Goal: Find specific page/section: Find specific page/section

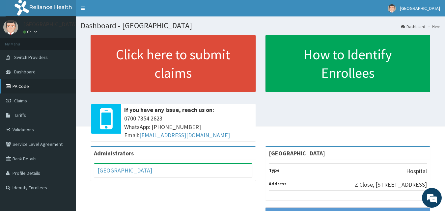
click at [23, 87] on link "PA Code" at bounding box center [38, 86] width 76 height 14
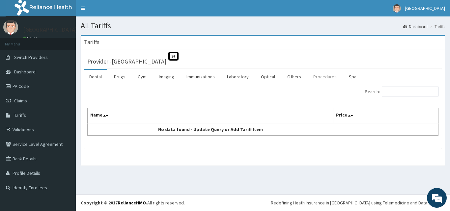
click at [320, 75] on link "Procedures" at bounding box center [325, 77] width 34 height 14
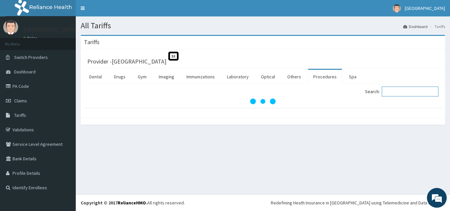
click at [395, 92] on input "Search:" at bounding box center [409, 92] width 57 height 10
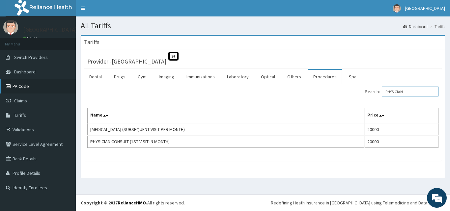
type input "PHYSICIAN"
click at [30, 86] on link "PA Code" at bounding box center [38, 86] width 76 height 14
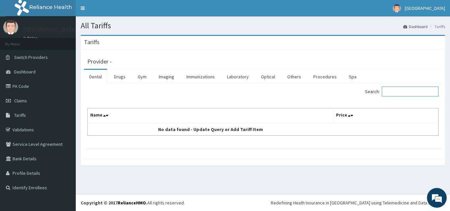
click at [403, 93] on input "Search:" at bounding box center [409, 92] width 57 height 10
type input "PHYSICIAN"
click at [323, 74] on link "Procedures" at bounding box center [325, 77] width 34 height 14
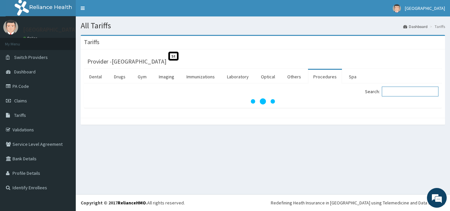
click at [395, 94] on input "Search:" at bounding box center [409, 92] width 57 height 10
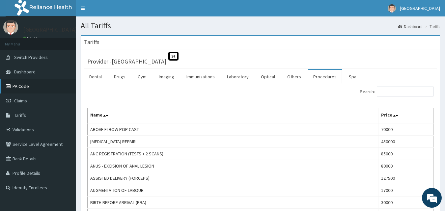
click at [29, 86] on link "PA Code" at bounding box center [38, 86] width 76 height 14
